Goal: Task Accomplishment & Management: Use online tool/utility

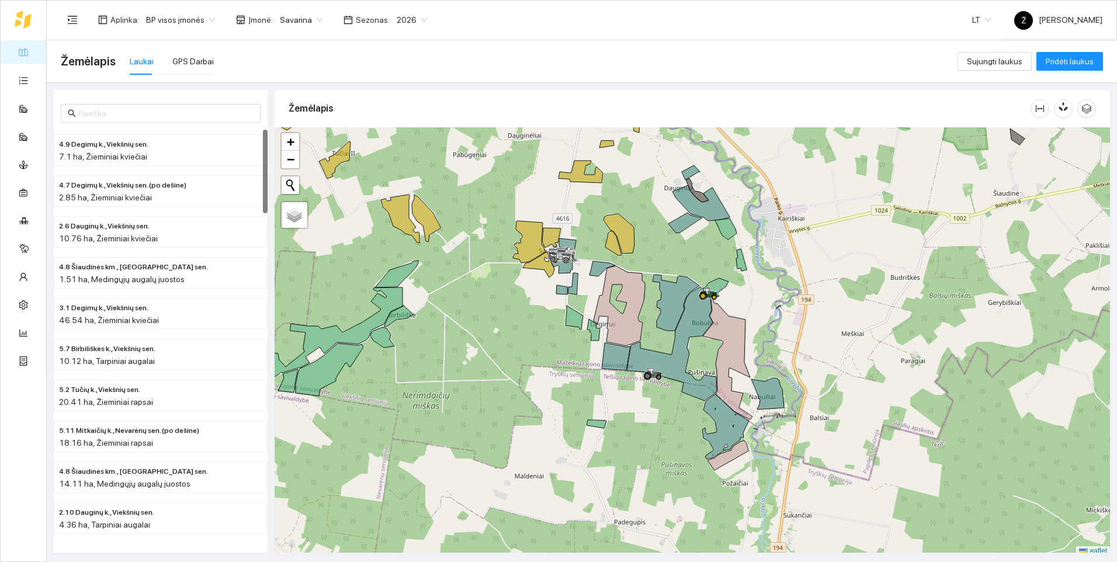
scroll to position [4, 0]
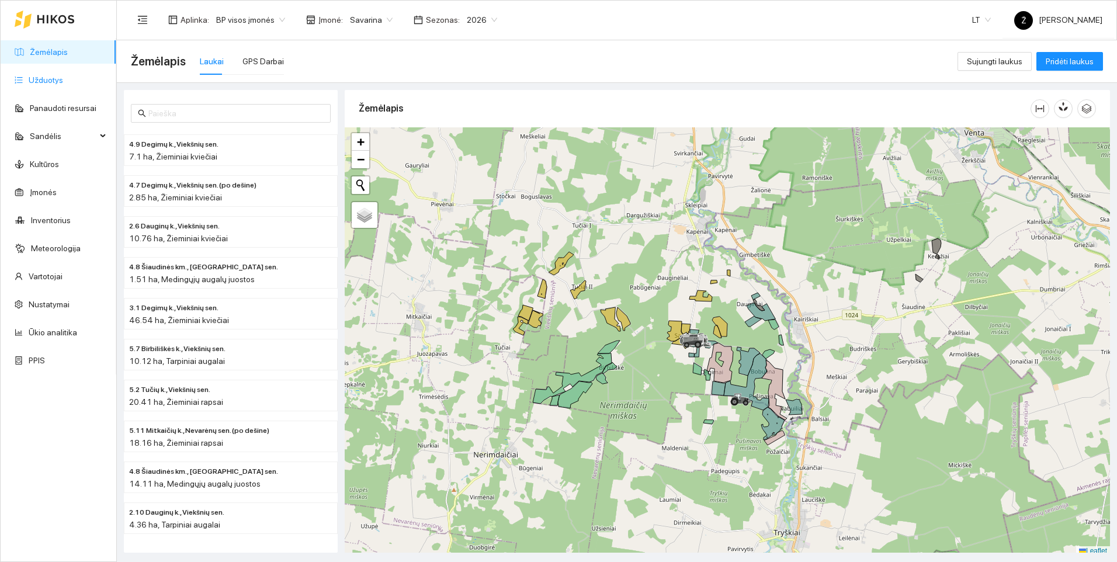
click at [60, 79] on link "Užduotys" at bounding box center [46, 79] width 34 height 9
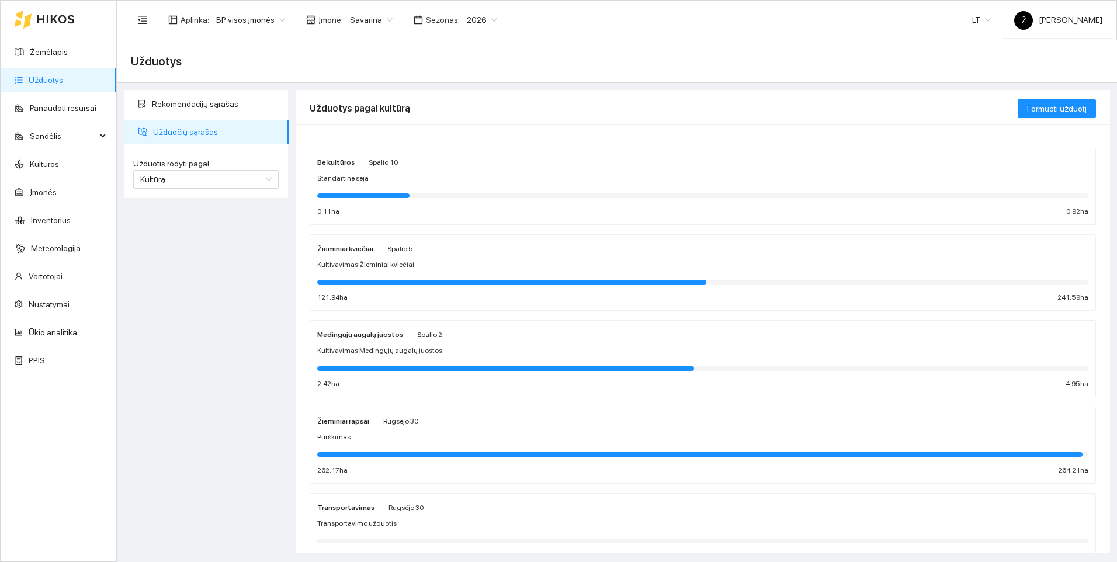
click at [372, 281] on div at bounding box center [511, 282] width 389 height 5
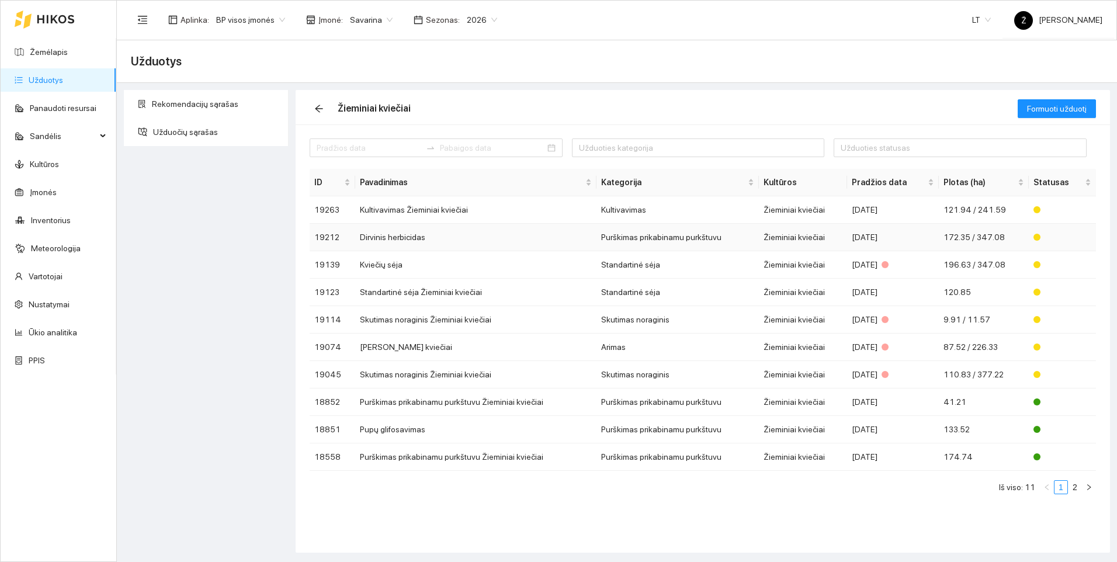
click at [383, 241] on td "Dirvinis herbicidas" at bounding box center [475, 237] width 241 height 27
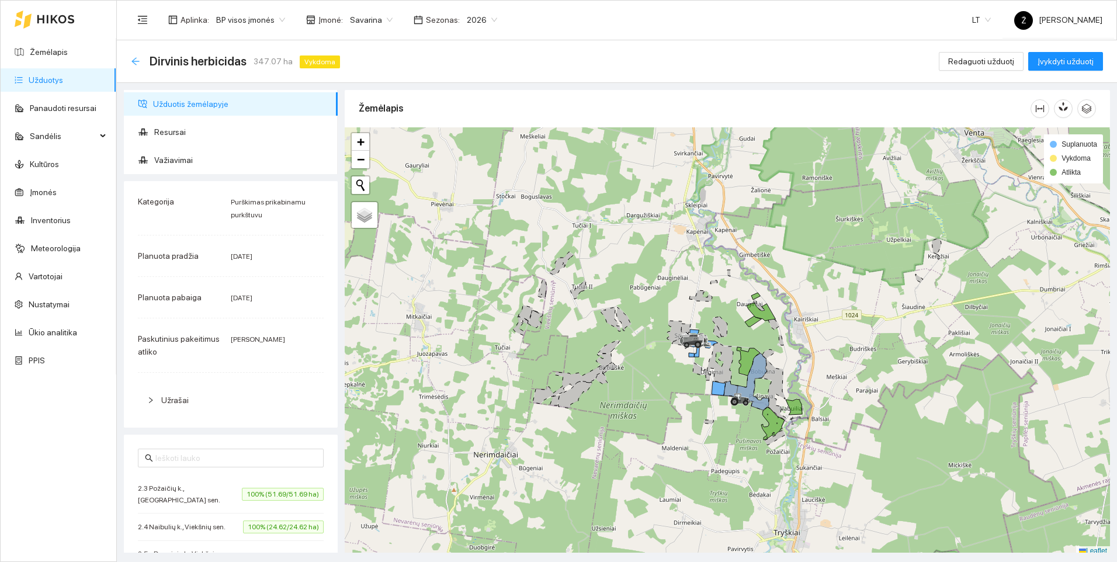
click at [134, 62] on icon "arrow-left" at bounding box center [135, 61] width 9 height 9
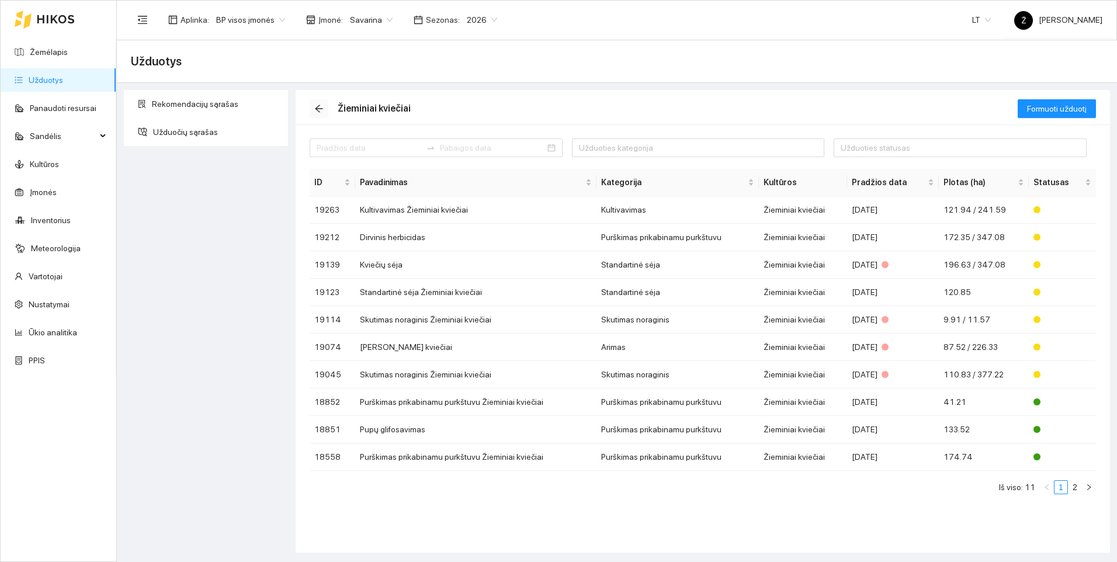
click at [317, 112] on icon "arrow-left" at bounding box center [318, 108] width 9 height 9
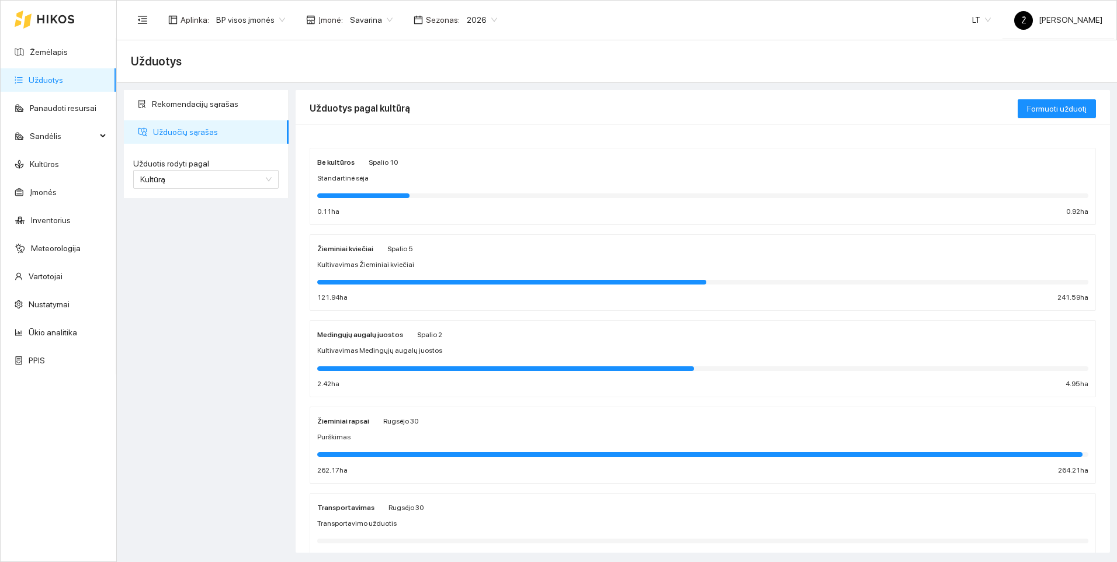
click at [377, 269] on span "Kultivavimas Žieminiai kviečiai" at bounding box center [365, 264] width 97 height 11
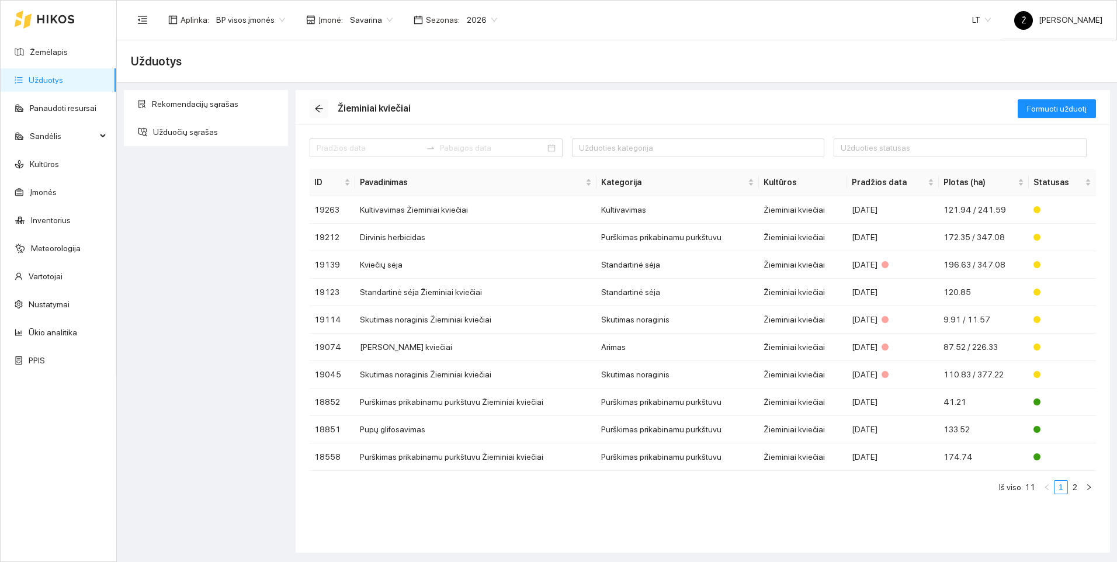
click at [321, 110] on icon "arrow-left" at bounding box center [318, 108] width 9 height 9
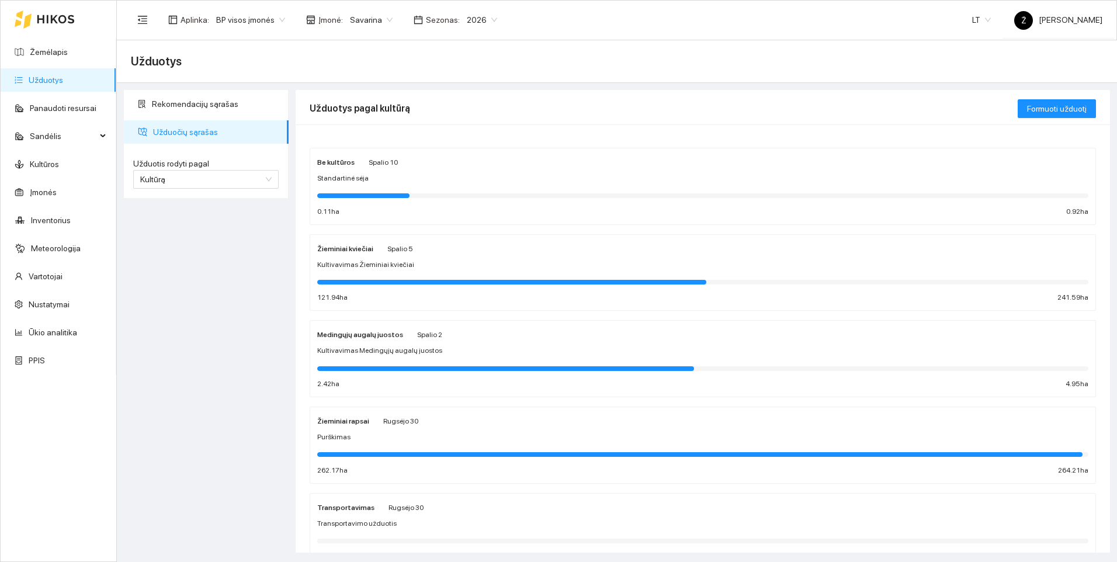
click at [348, 434] on span "Purškimas" at bounding box center [333, 437] width 33 height 11
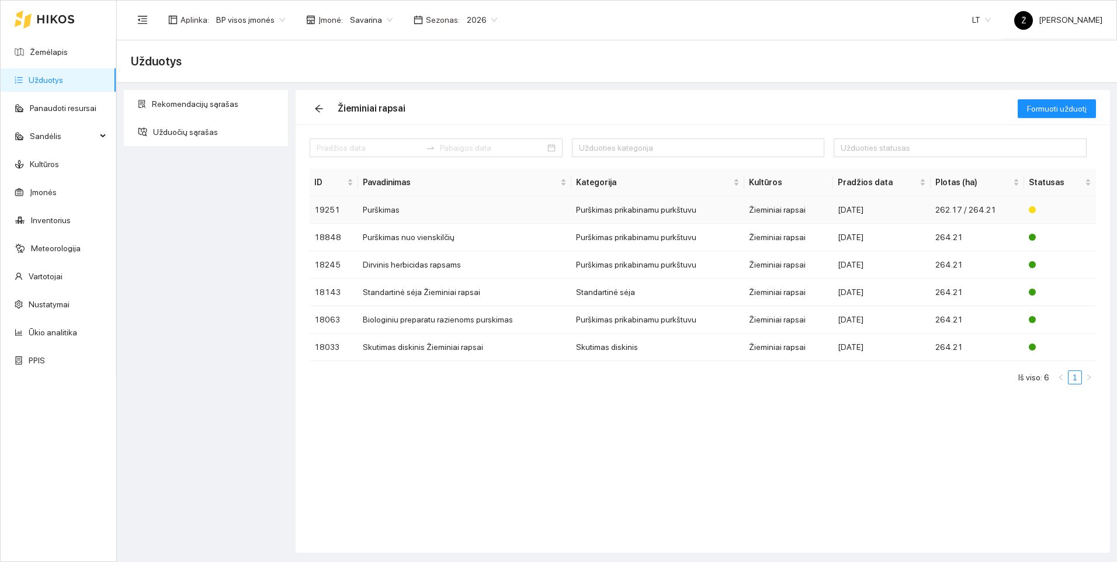
click at [390, 201] on td "Purškimas" at bounding box center [464, 209] width 213 height 27
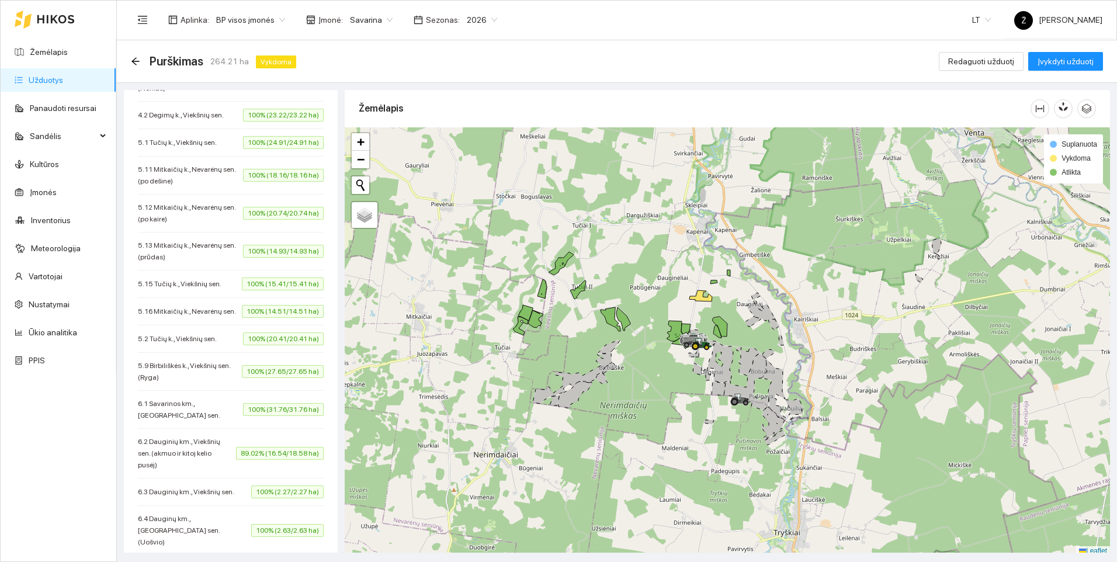
scroll to position [467, 0]
click at [140, 60] on icon "arrow-left" at bounding box center [135, 61] width 9 height 9
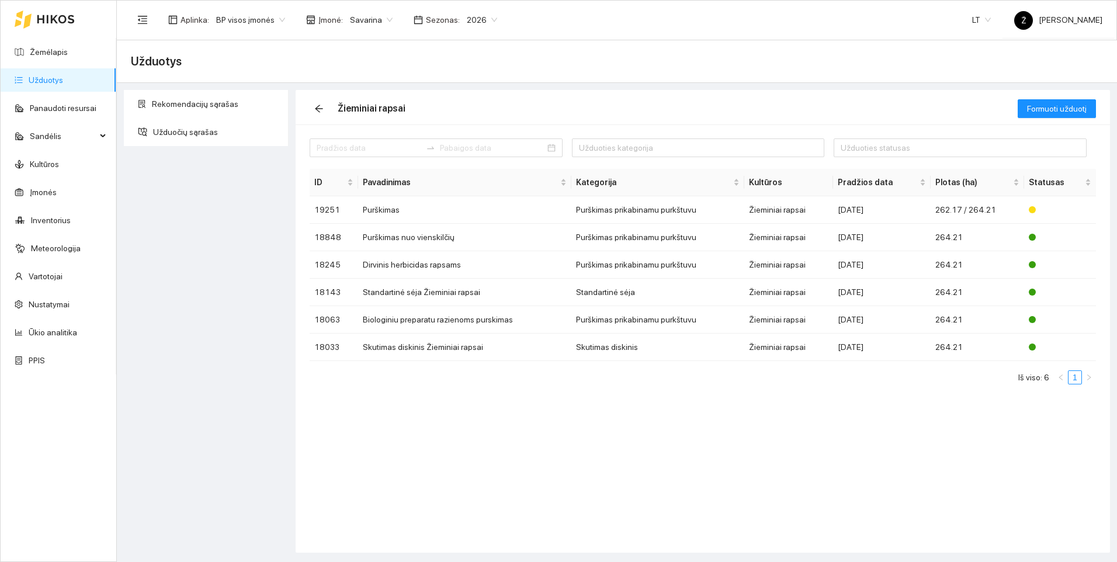
click at [222, 246] on div "Rekomendacijų sąrašas Užduočių sąrašas" at bounding box center [206, 321] width 172 height 463
